Goal: Entertainment & Leisure: Browse casually

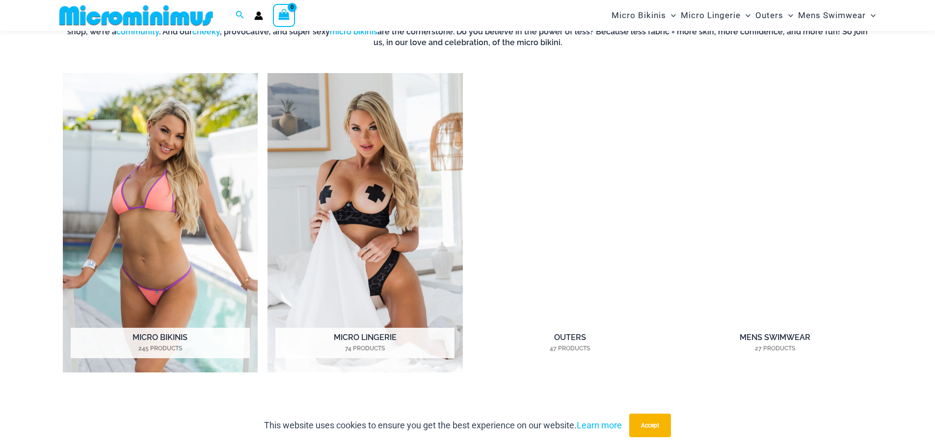
scroll to position [827, 0]
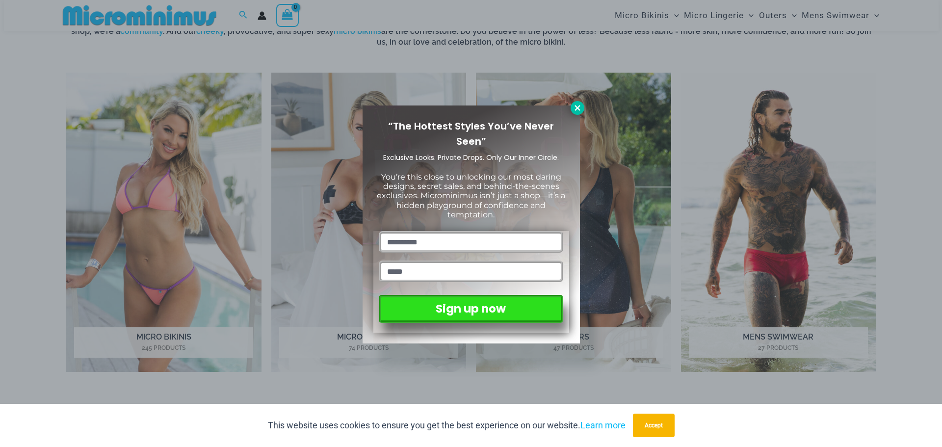
click at [574, 105] on icon at bounding box center [577, 108] width 9 height 9
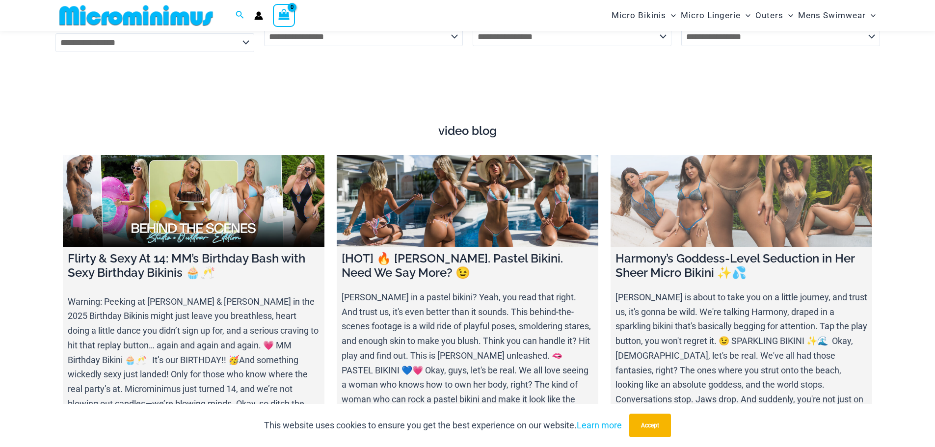
scroll to position [3721, 0]
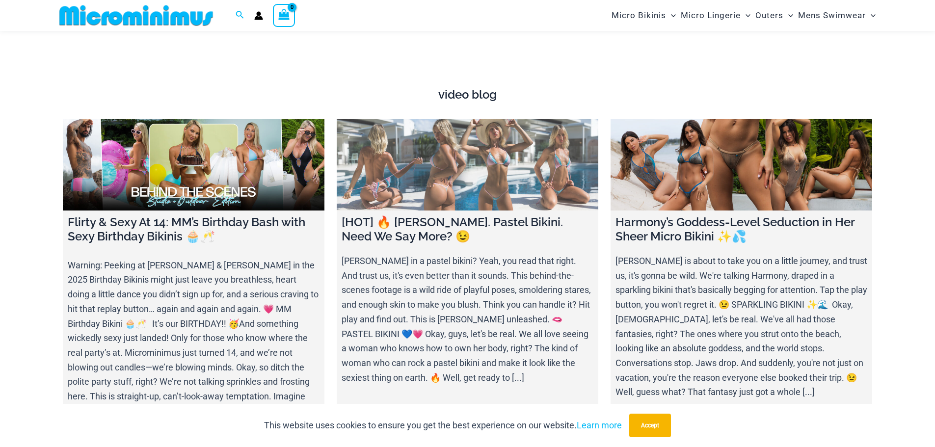
click at [540, 191] on link at bounding box center [467, 165] width 261 height 92
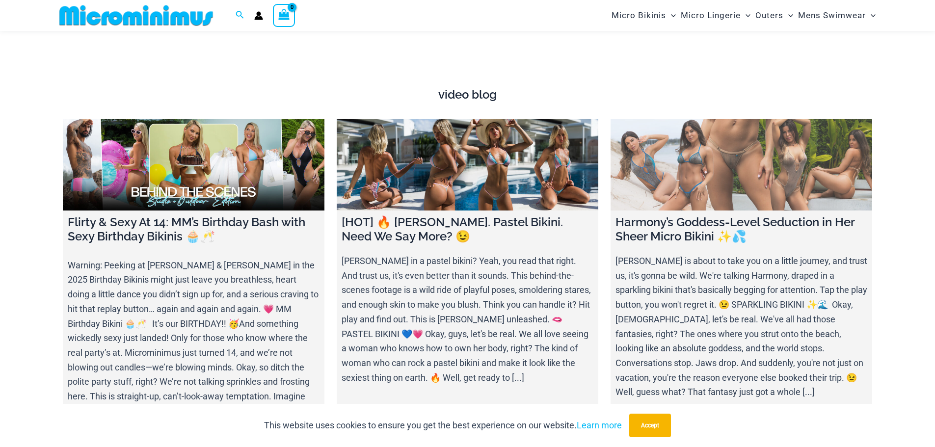
click at [741, 170] on link at bounding box center [740, 165] width 261 height 92
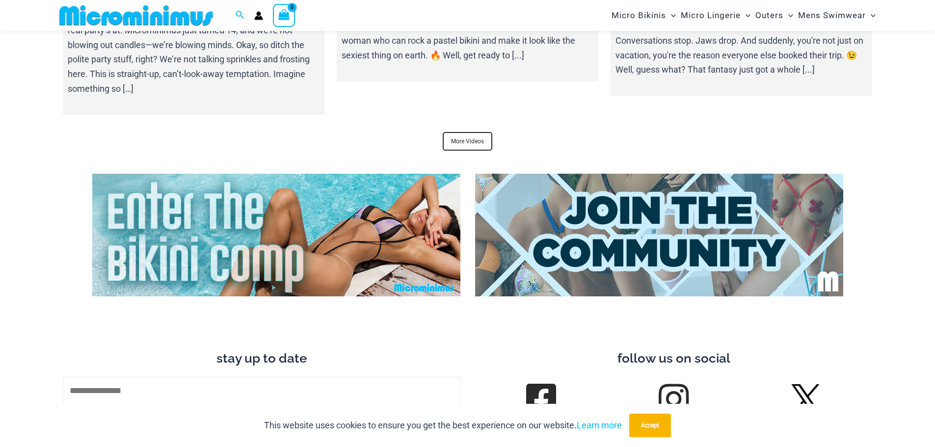
scroll to position [4114, 0]
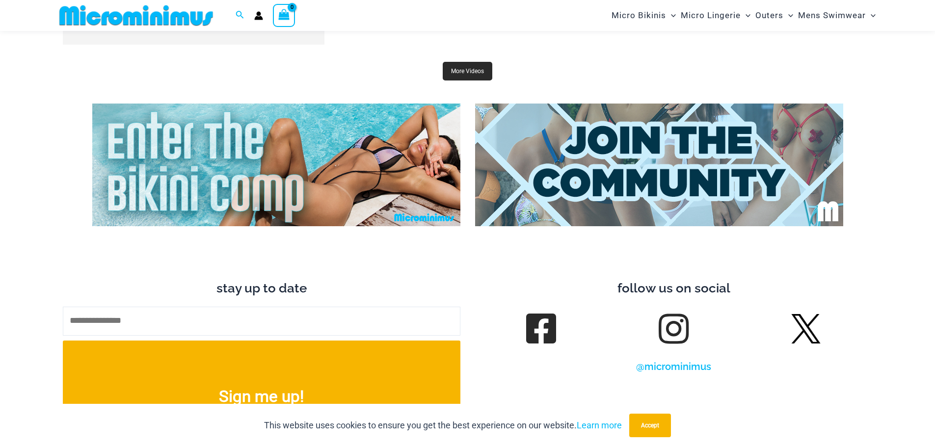
click at [468, 62] on link "More Videos" at bounding box center [468, 71] width 50 height 19
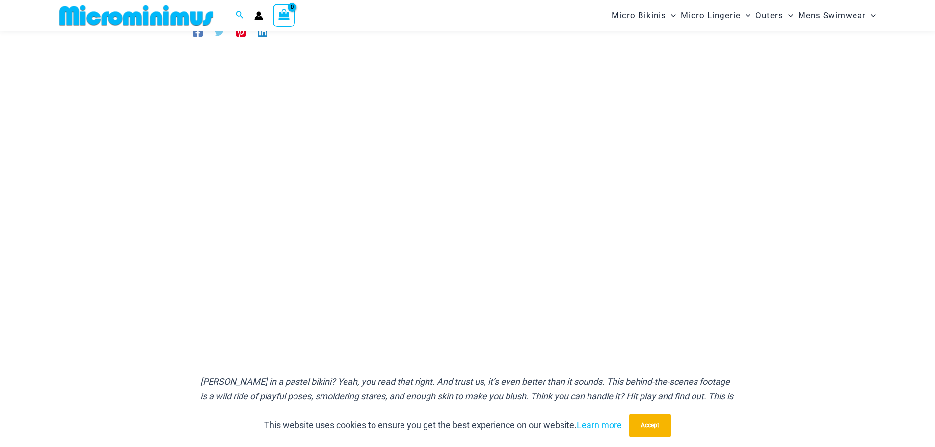
scroll to position [90, 0]
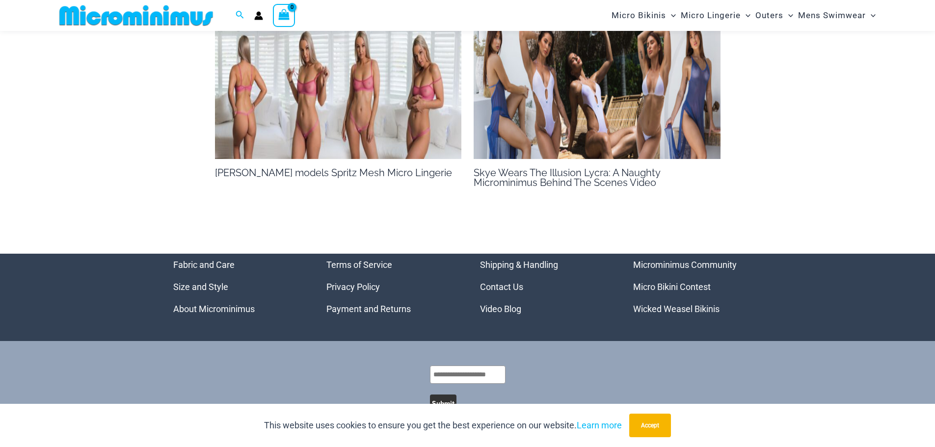
scroll to position [1543, 0]
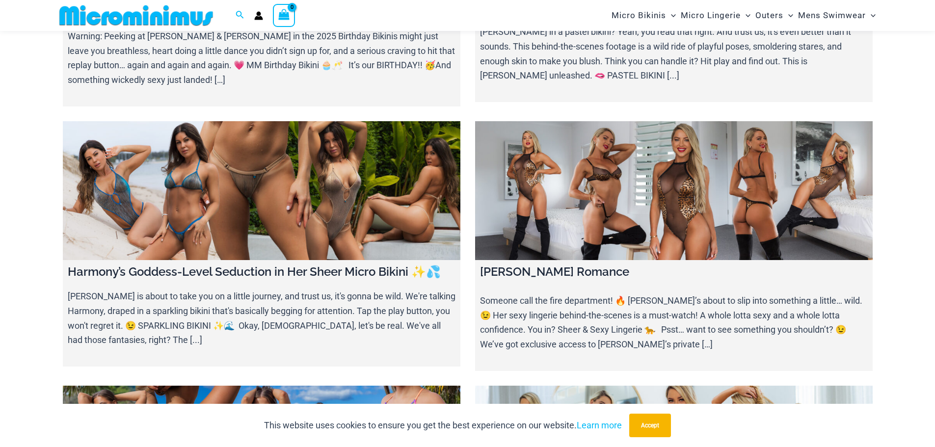
scroll to position [238, 0]
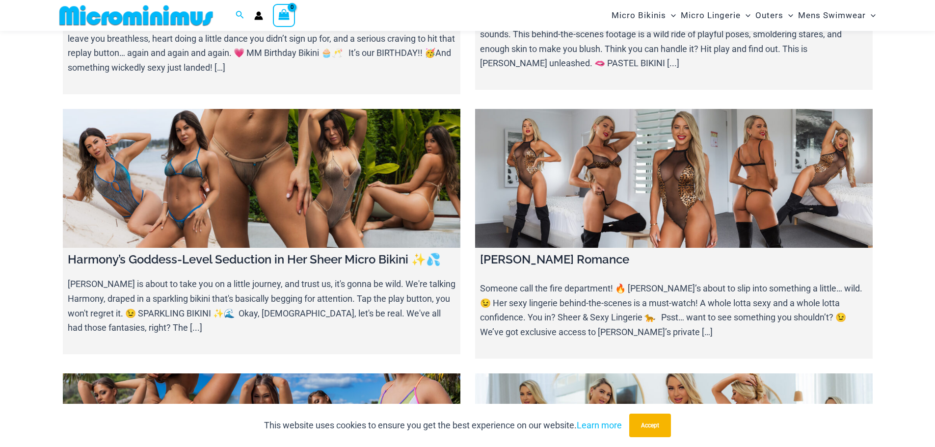
click at [653, 233] on link at bounding box center [673, 178] width 397 height 139
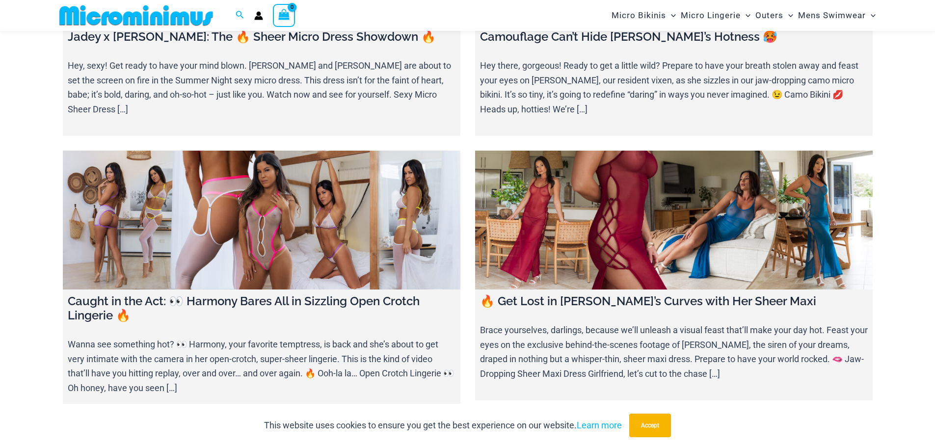
scroll to position [1023, 0]
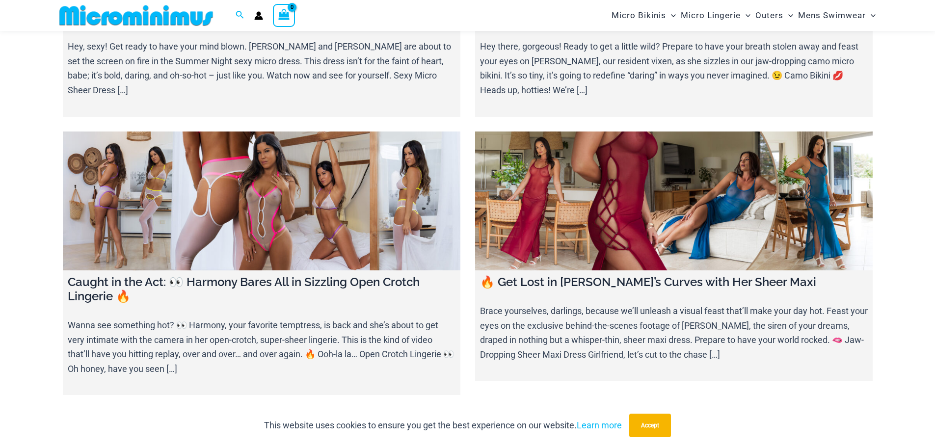
click at [271, 267] on link at bounding box center [261, 200] width 397 height 139
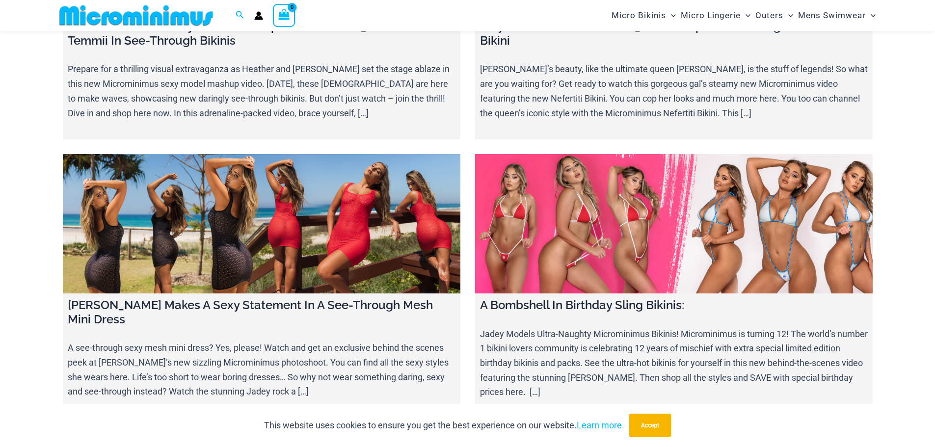
scroll to position [8234, 0]
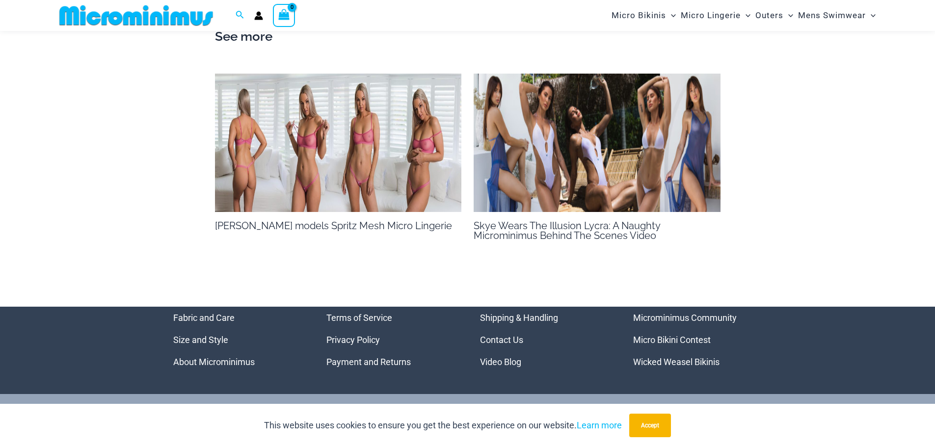
scroll to position [1345, 0]
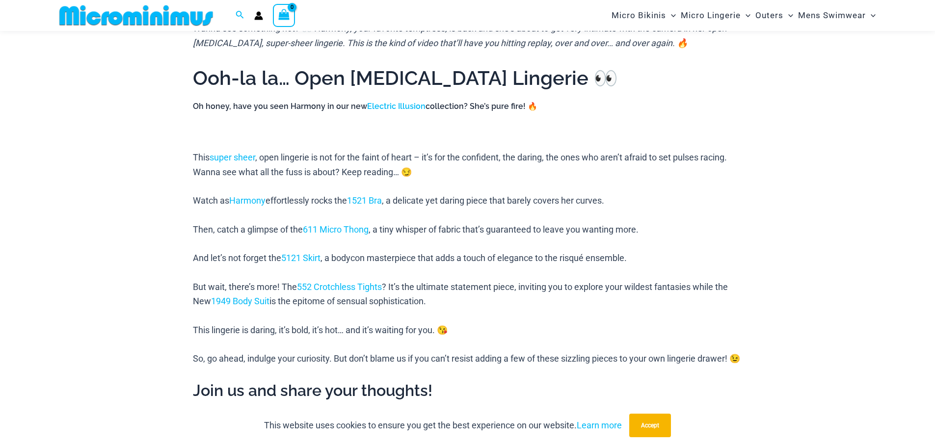
scroll to position [482, 0]
